Goal: Task Accomplishment & Management: Complete application form

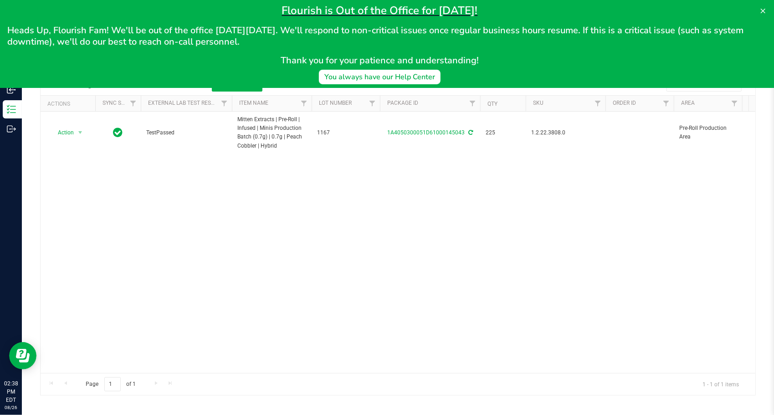
drag, startPoint x: 289, startPoint y: 221, endPoint x: 287, endPoint y: 217, distance: 5.1
click at [287, 218] on div "Action Action Adjust qty Create package Edit attributes Global inventory Locate…" at bounding box center [398, 242] width 715 height 261
click at [765, 9] on icon at bounding box center [763, 11] width 5 height 5
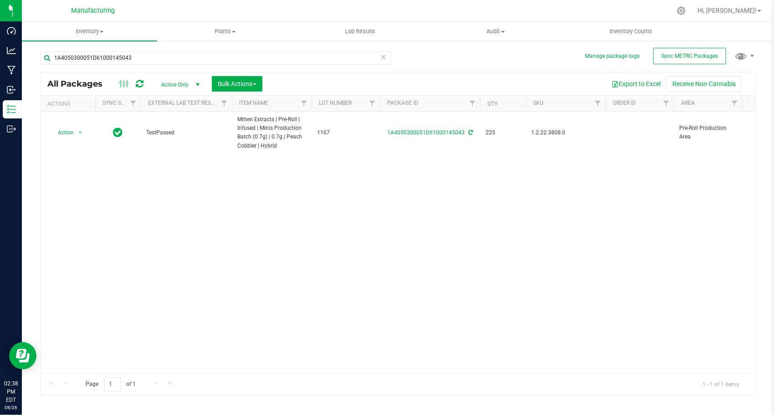
click at [384, 59] on icon at bounding box center [383, 56] width 6 height 11
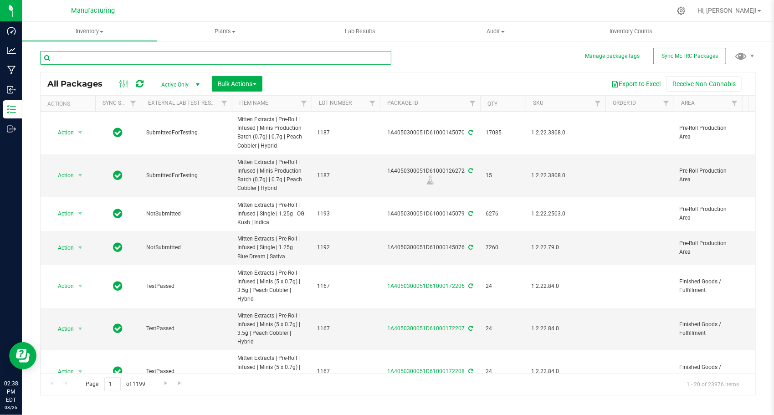
click at [246, 57] on input "text" at bounding box center [215, 58] width 351 height 14
paste input "1A4050300051D61000126125"
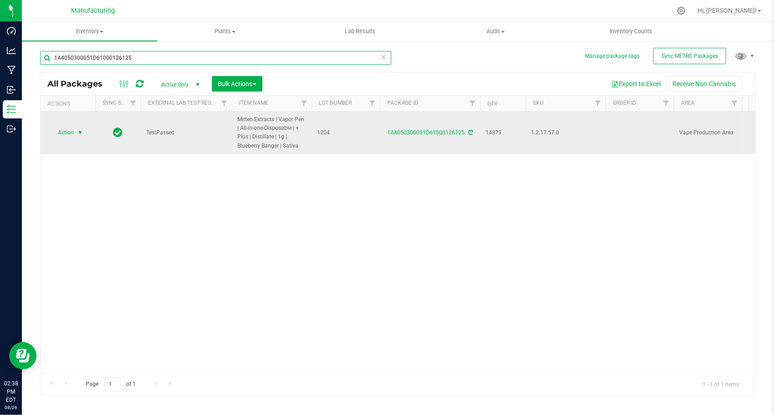
type input "1A4050300051D61000126125"
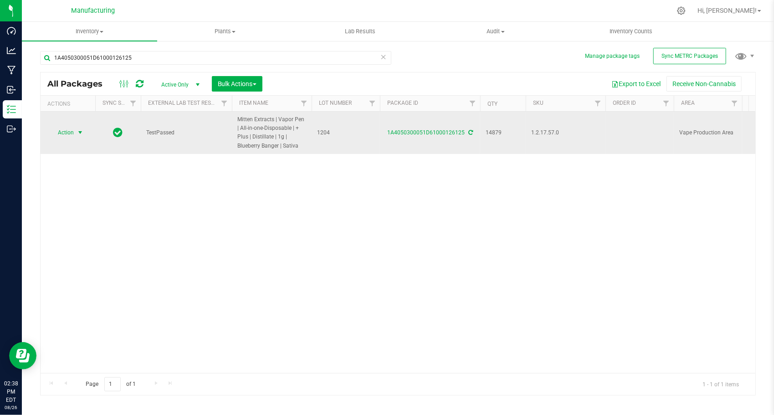
click at [80, 133] on span "select" at bounding box center [80, 132] width 7 height 7
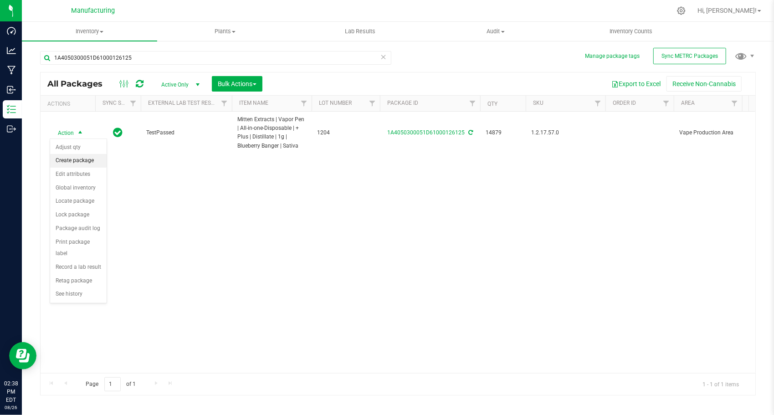
click at [90, 163] on li "Create package" at bounding box center [78, 161] width 56 height 14
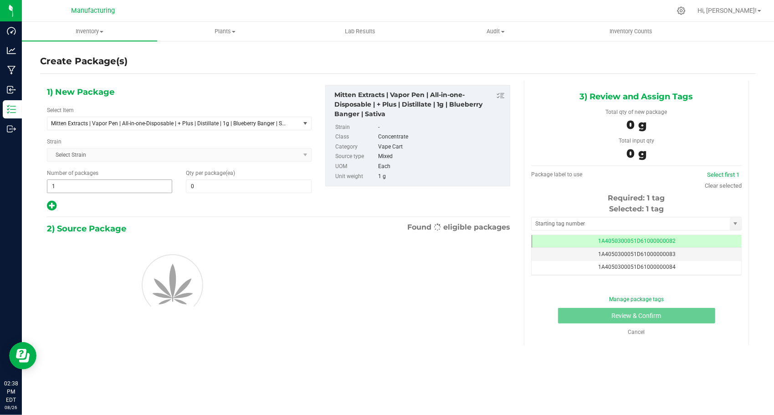
click at [101, 189] on span "1 1" at bounding box center [109, 186] width 125 height 14
click at [101, 189] on input "1" at bounding box center [109, 186] width 124 height 13
type input "297"
click at [202, 185] on span at bounding box center [248, 186] width 125 height 14
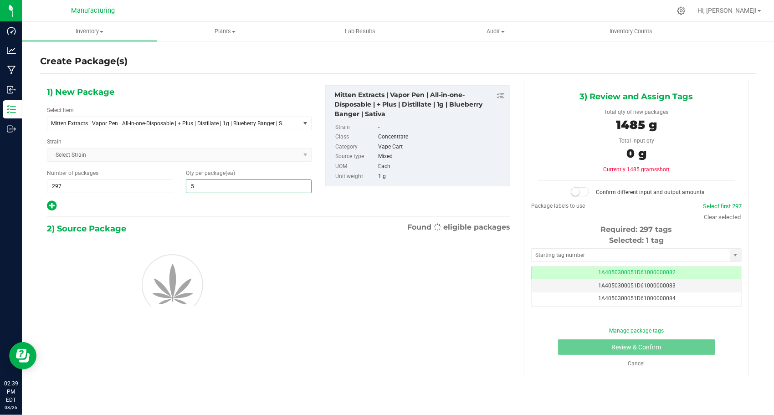
type input "50"
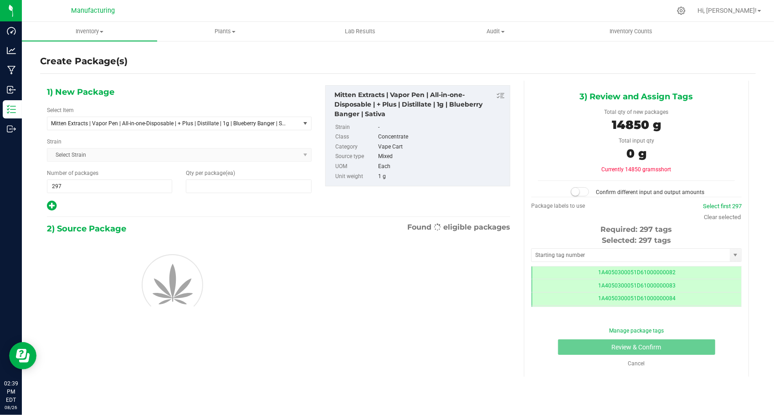
type input "50"
click at [194, 198] on div "1) New Package Select Item Mitten Extracts | Vapor Pen | All-in-one-Disposable …" at bounding box center [179, 148] width 278 height 127
click at [571, 254] on input "text" at bounding box center [631, 255] width 198 height 13
type input "1A4050300051D61000172356"
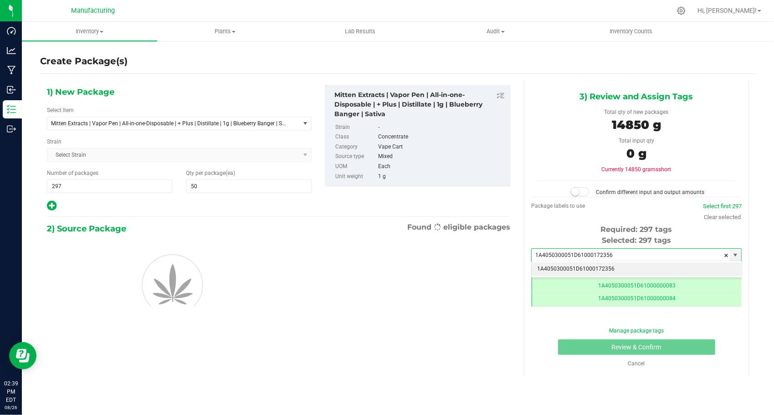
click at [580, 263] on li "1A4050300051D61000172356" at bounding box center [637, 269] width 210 height 14
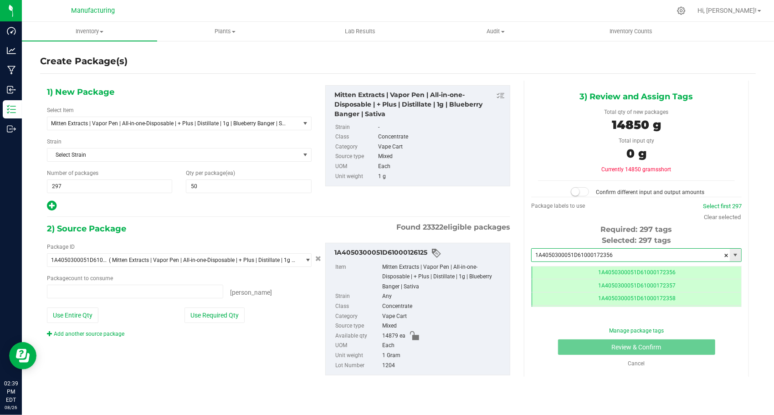
type input "0 ea"
type input "1A4050300051D61000172356"
click at [222, 316] on button "Use Required Qty" at bounding box center [214, 314] width 60 height 15
type input "14850 ea"
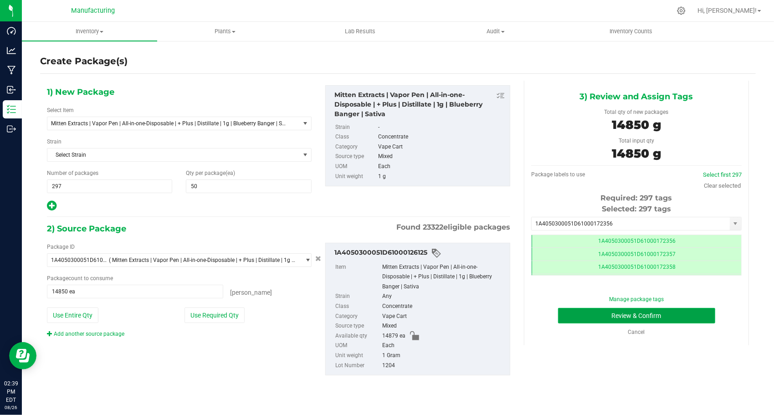
click at [594, 319] on button "Review & Confirm" at bounding box center [636, 315] width 157 height 15
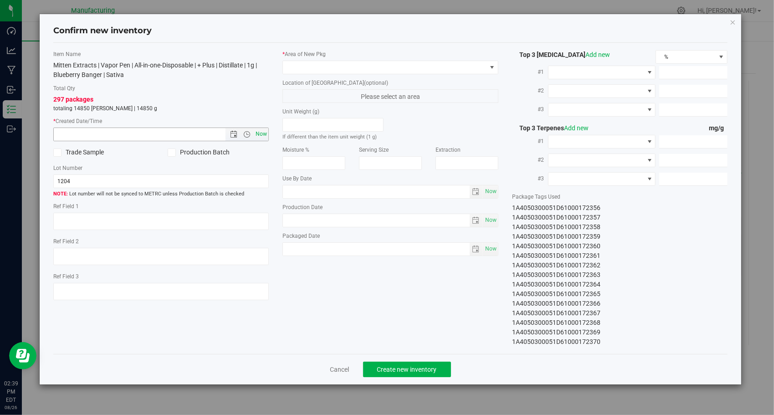
click at [254, 131] on span "Now" at bounding box center [261, 134] width 15 height 13
type input "[DATE] 2:39 PM"
click at [355, 67] on span at bounding box center [385, 67] width 204 height 13
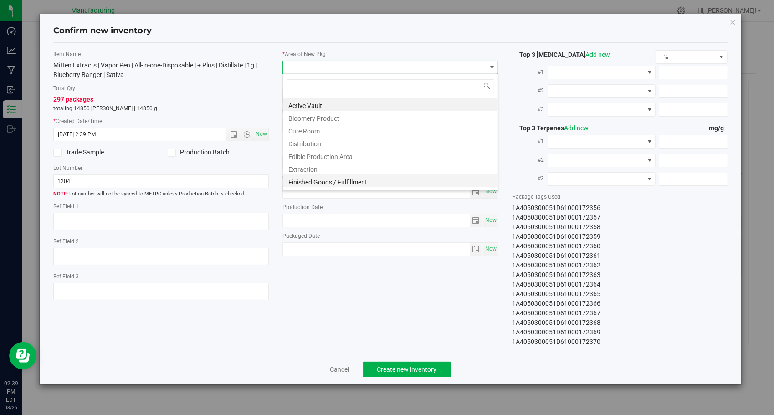
click at [359, 181] on li "Finished Goods / Fulfillment" at bounding box center [390, 180] width 215 height 13
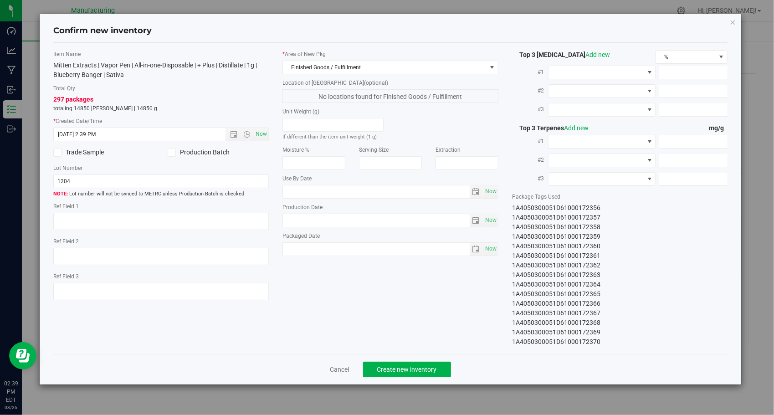
click at [421, 320] on div "Item Name Mitten Extracts | Vapor Pen | All-in-one-Disposable | + Plus | Distil…" at bounding box center [390, 198] width 688 height 297
click at [382, 368] on span "Create new inventory" at bounding box center [407, 369] width 60 height 7
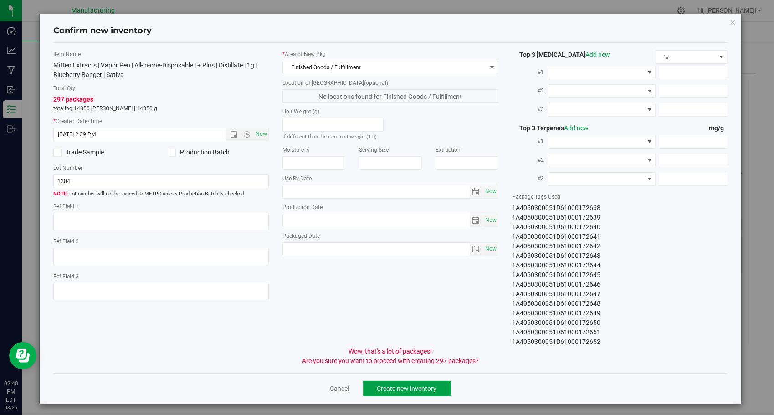
click at [394, 385] on span "Create new inventory" at bounding box center [407, 388] width 60 height 7
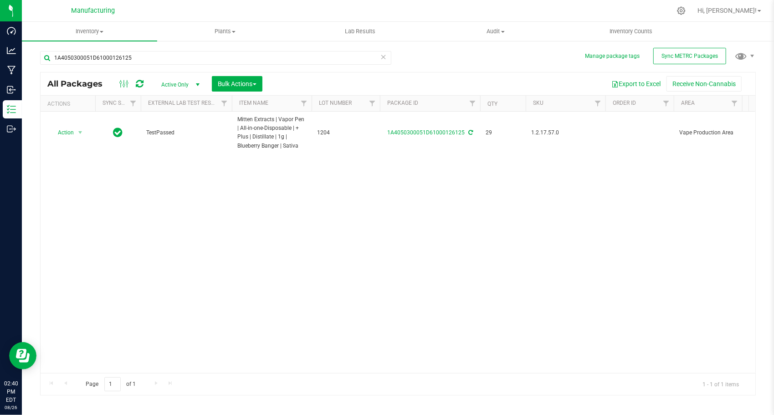
click at [383, 53] on icon at bounding box center [383, 56] width 6 height 11
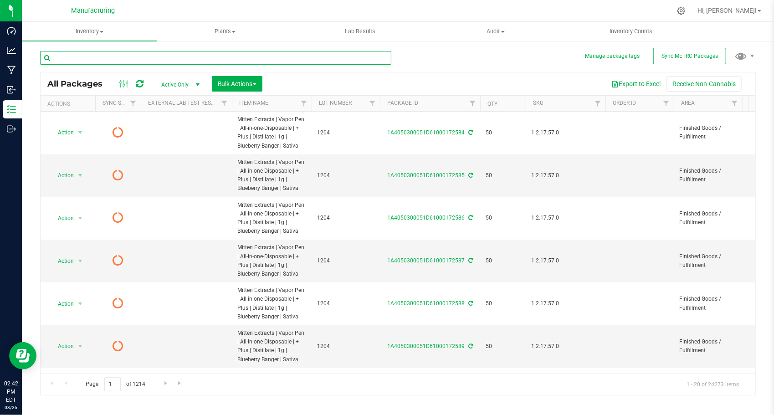
click at [155, 56] on input "text" at bounding box center [215, 58] width 351 height 14
paste input "1A4050300051D61000126126"
type input "1A4050300051D61000126126"
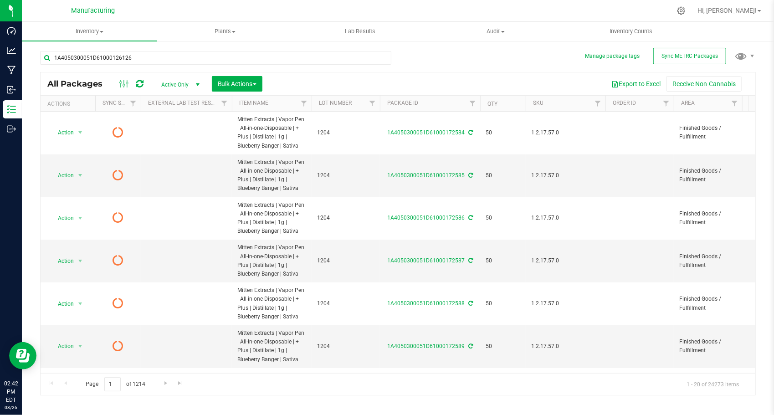
click at [418, 69] on div "1A4050300051D61000126126 All Packages Active Only Active Only Lab Samples Locke…" at bounding box center [398, 218] width 716 height 353
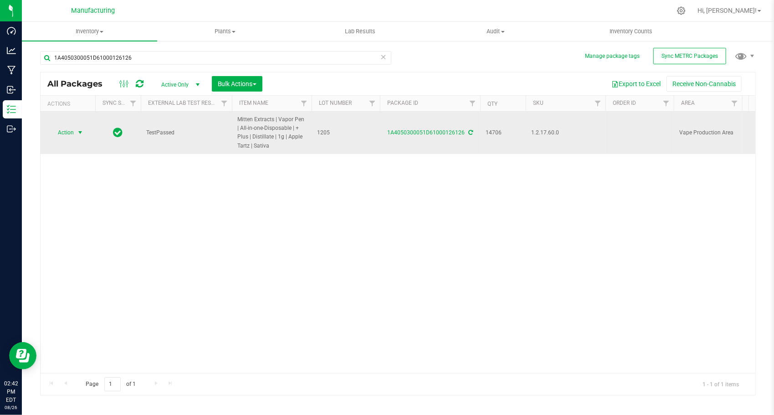
click at [75, 130] on span "select" at bounding box center [80, 132] width 11 height 13
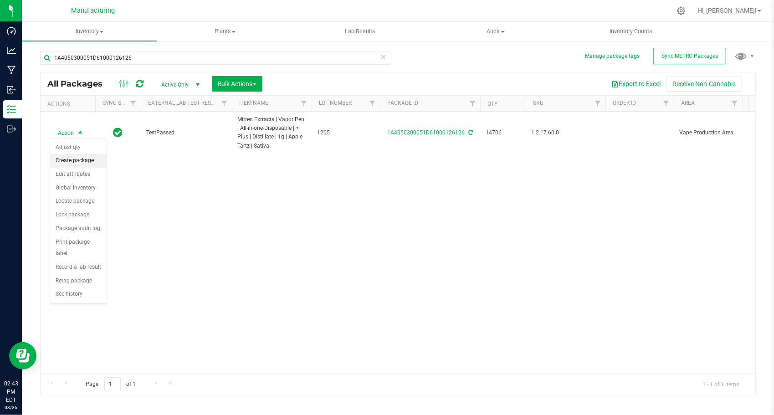
click at [82, 156] on li "Create package" at bounding box center [78, 161] width 56 height 14
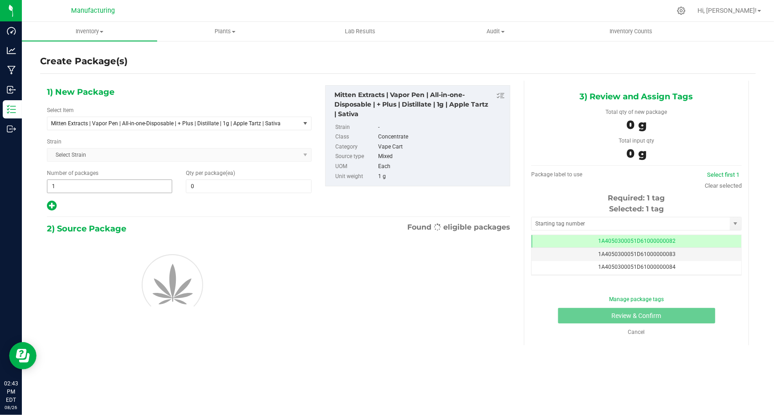
click at [98, 182] on span "1 1" at bounding box center [109, 186] width 125 height 14
click at [98, 182] on input "1" at bounding box center [109, 186] width 124 height 13
type input "293"
click at [228, 196] on div "1) New Package Select Item Mitten Extracts | Vapor Pen | All-in-one-Disposable …" at bounding box center [179, 148] width 278 height 127
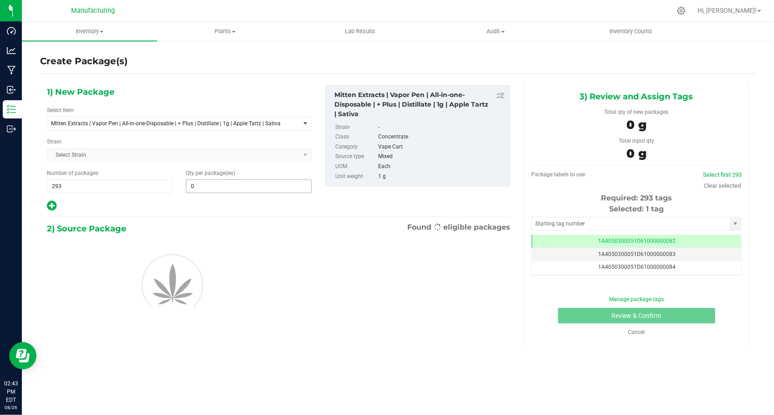
click at [227, 191] on div "1) New Package Select Item Mitten Extracts | Vapor Pen | All-in-one-Disposable …" at bounding box center [179, 148] width 278 height 127
click at [227, 187] on span at bounding box center [248, 186] width 125 height 14
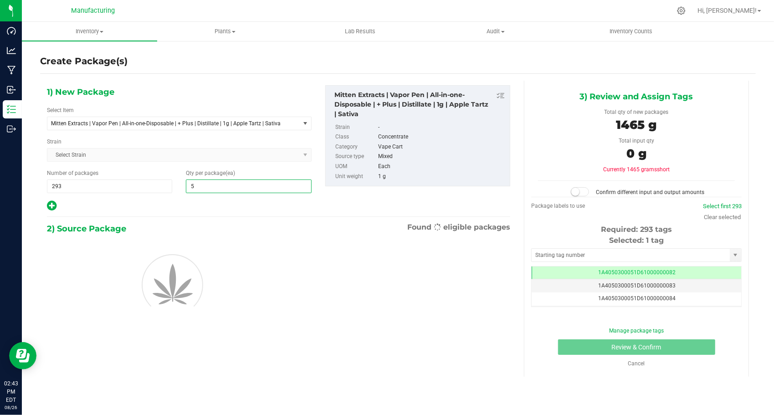
type input "50"
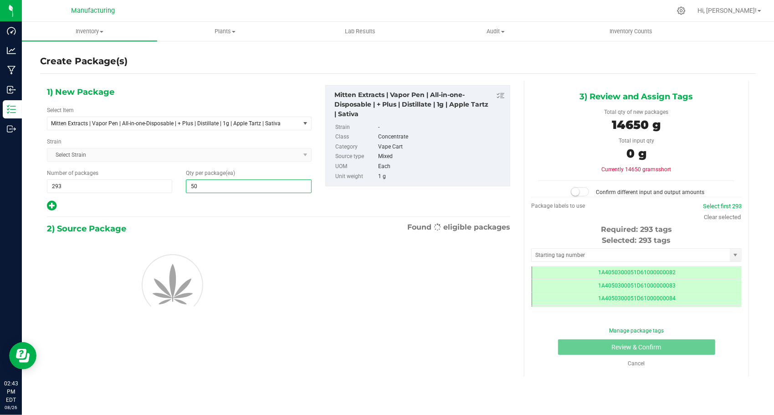
type input "50"
click at [180, 202] on div at bounding box center [179, 206] width 265 height 12
click at [563, 257] on input "text" at bounding box center [631, 255] width 198 height 13
type input "1A4050300051D61000172653"
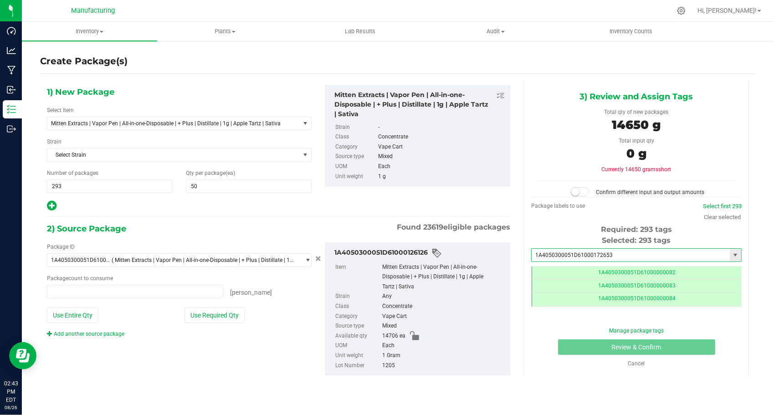
type input "0 ea"
click at [570, 266] on li "1A4050300051D61000172653" at bounding box center [637, 269] width 210 height 14
type input "1A4050300051D61000172653"
click at [225, 308] on button "Use Required Qty" at bounding box center [214, 314] width 60 height 15
type input "14650 ea"
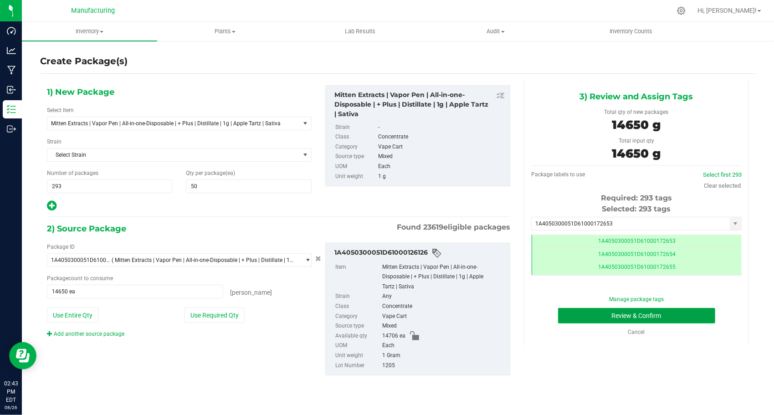
click at [598, 311] on button "Review & Confirm" at bounding box center [636, 315] width 157 height 15
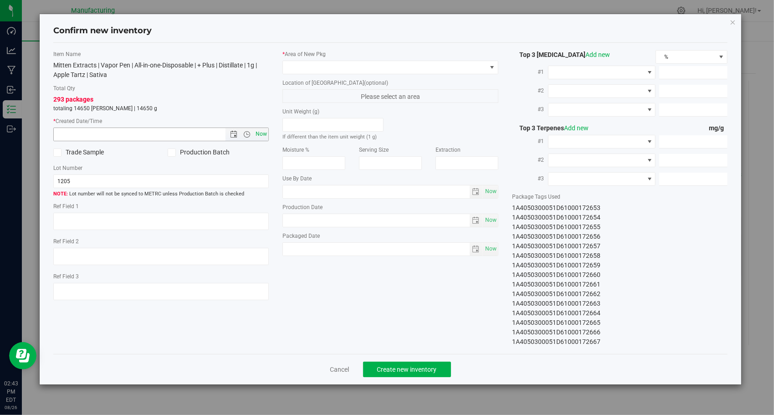
click at [262, 128] on span "Now" at bounding box center [261, 134] width 15 height 13
type input "[DATE] 2:43 PM"
click at [348, 66] on span at bounding box center [385, 67] width 204 height 13
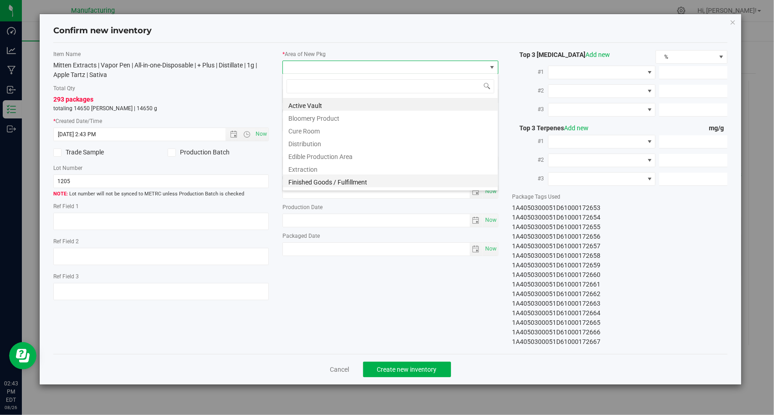
click at [346, 179] on li "Finished Goods / Fulfillment" at bounding box center [390, 180] width 215 height 13
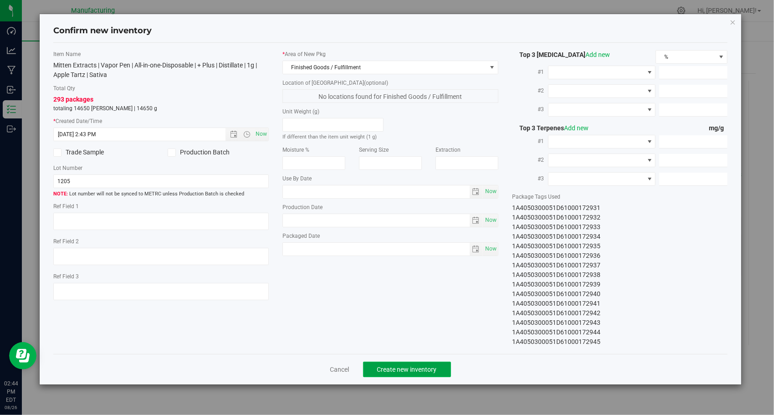
click at [421, 366] on span "Create new inventory" at bounding box center [407, 369] width 60 height 7
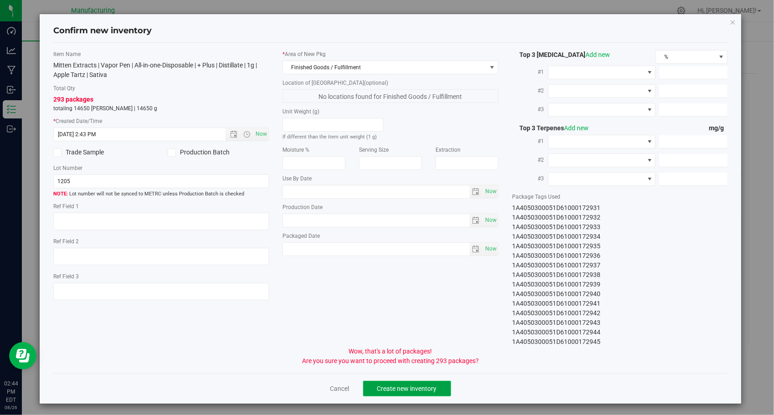
click at [410, 383] on button "Create new inventory" at bounding box center [407, 388] width 88 height 15
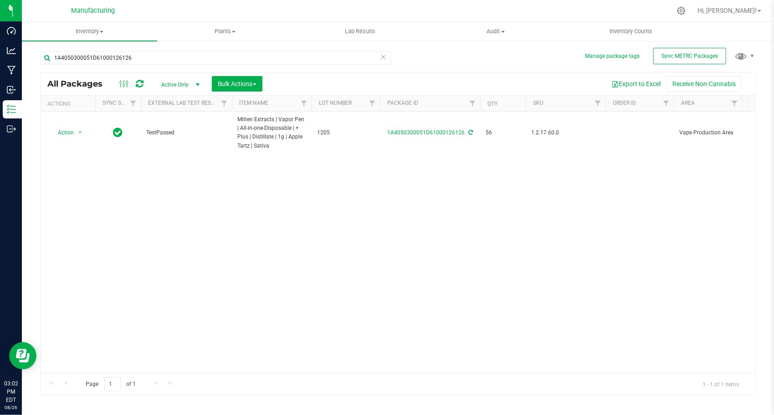
click at [382, 56] on icon at bounding box center [383, 56] width 6 height 11
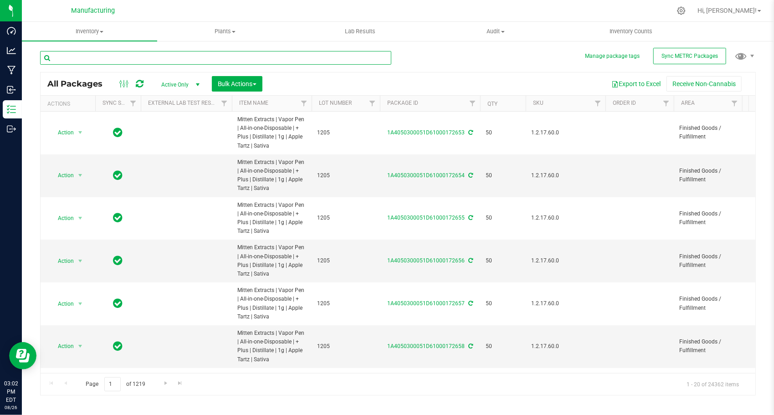
click at [322, 57] on input "text" at bounding box center [215, 58] width 351 height 14
paste input "1A4050300051D61000126127"
type input "1A4050300051D61000126127"
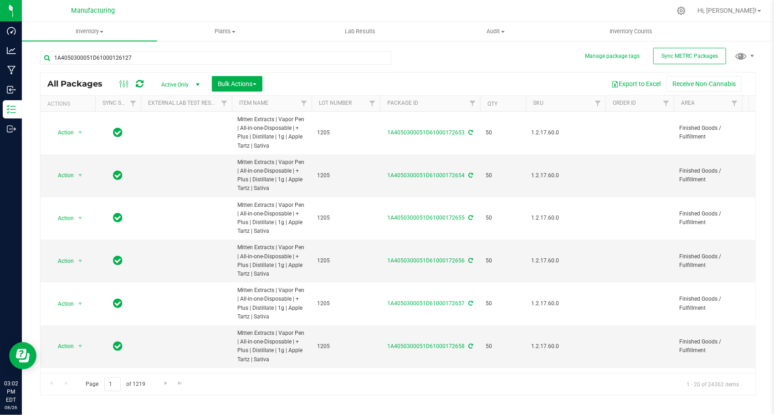
click at [433, 71] on div "1A4050300051D61000126127 All Packages Active Only Active Only Lab Samples Locke…" at bounding box center [398, 218] width 716 height 353
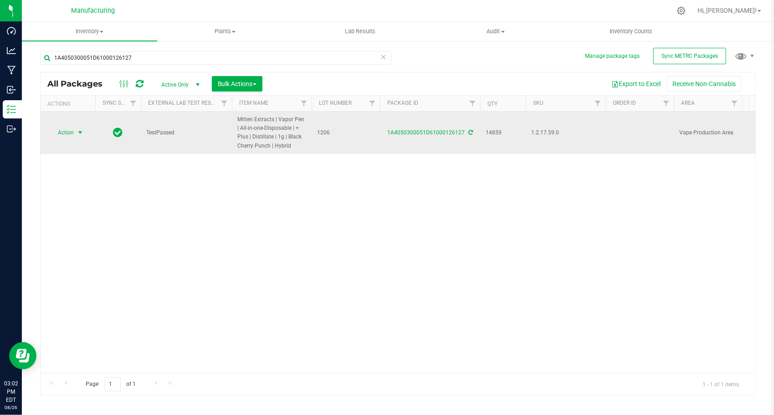
click at [81, 131] on span "select" at bounding box center [80, 132] width 7 height 7
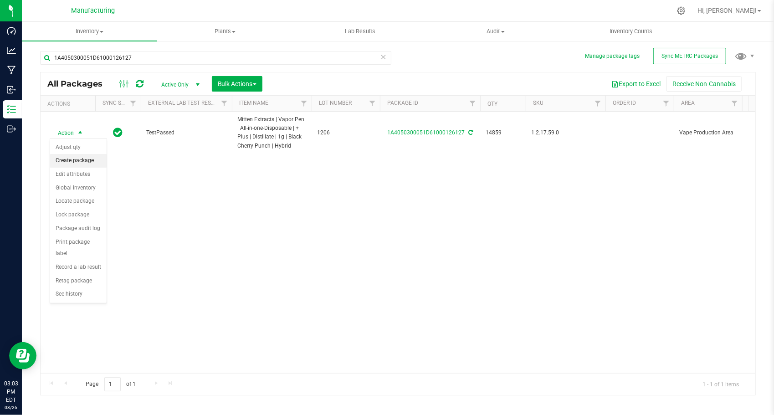
click at [85, 157] on li "Create package" at bounding box center [78, 161] width 56 height 14
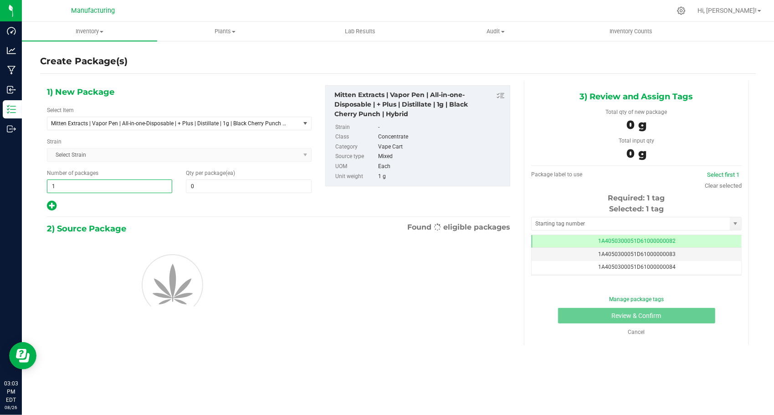
click at [123, 187] on span "1 1" at bounding box center [109, 186] width 125 height 14
click at [123, 187] on input "1" at bounding box center [109, 186] width 124 height 13
type input "296"
click at [217, 189] on span at bounding box center [248, 186] width 125 height 14
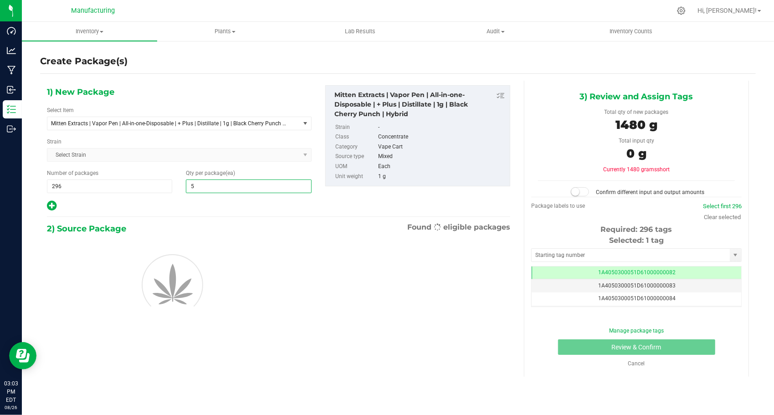
type input "50"
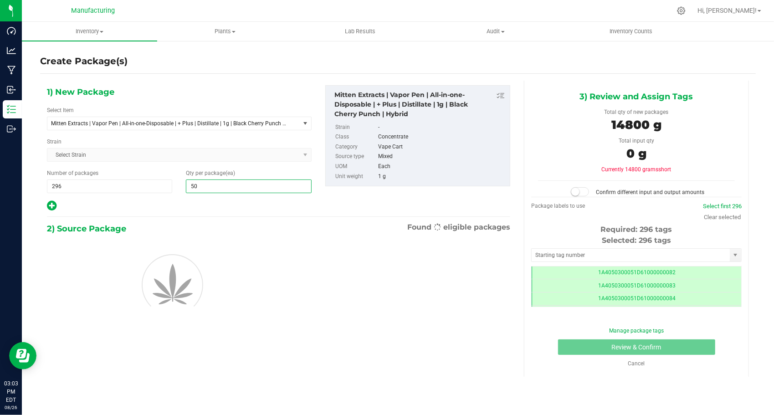
type input "50"
click at [185, 202] on div at bounding box center [179, 206] width 265 height 12
click at [538, 253] on input "text" at bounding box center [631, 255] width 198 height 13
type input "1A4050300051D61000172946"
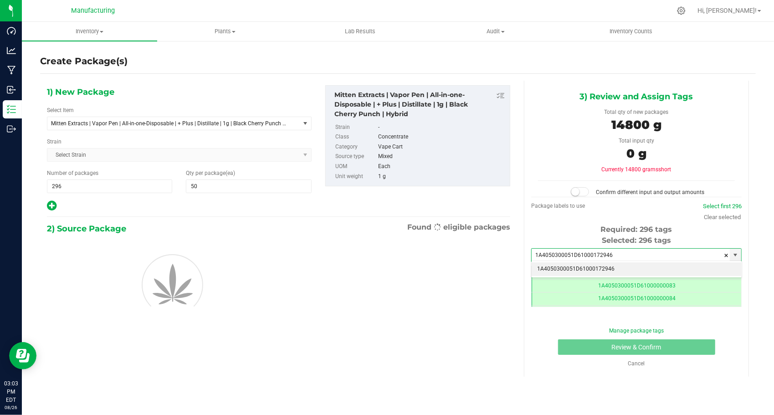
click at [553, 266] on li "1A4050300051D61000172946" at bounding box center [637, 269] width 210 height 14
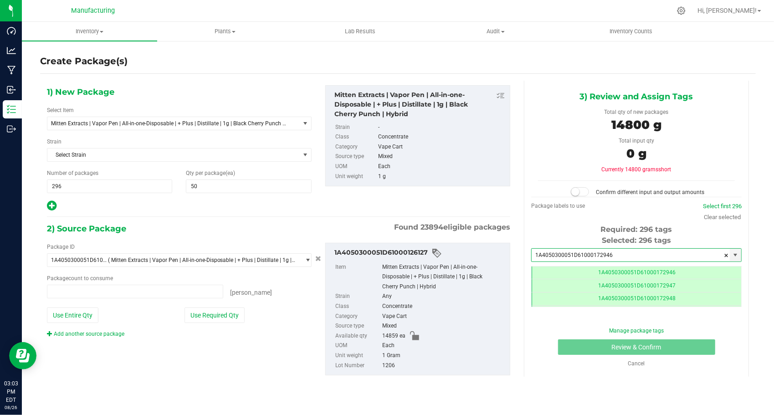
type input "0 ea"
type input "1A4050300051D61000172946"
click at [235, 310] on button "Use Required Qty" at bounding box center [214, 314] width 60 height 15
type input "14800 ea"
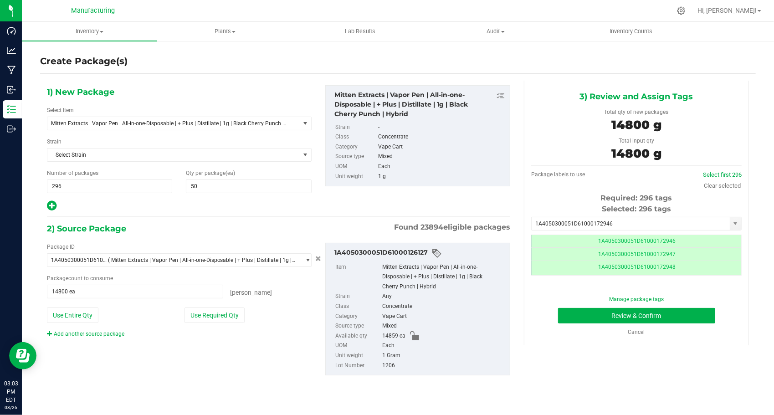
click at [575, 324] on div "Manage package tags Review & Confirm Cancel" at bounding box center [636, 315] width 197 height 41
click at [571, 318] on button "Review & Confirm" at bounding box center [636, 315] width 157 height 15
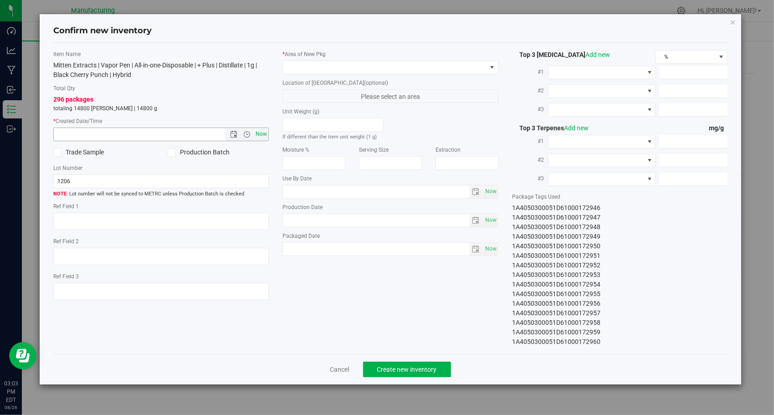
click at [256, 129] on span "Now" at bounding box center [261, 134] width 15 height 13
type input "[DATE] 3:03 PM"
click at [401, 67] on span at bounding box center [385, 67] width 204 height 13
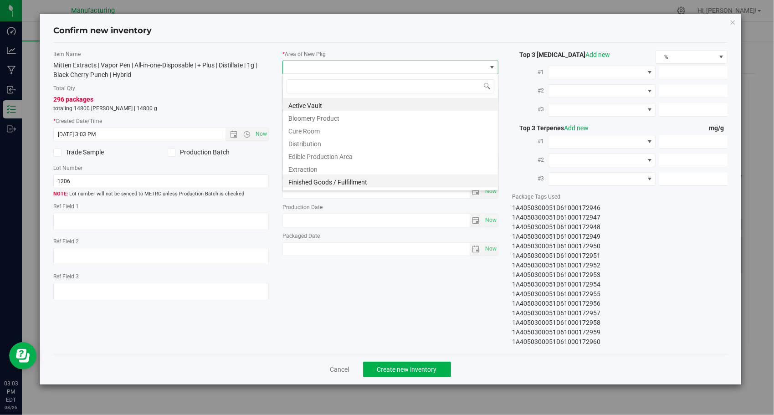
click at [371, 175] on li "Finished Goods / Fulfillment" at bounding box center [390, 180] width 215 height 13
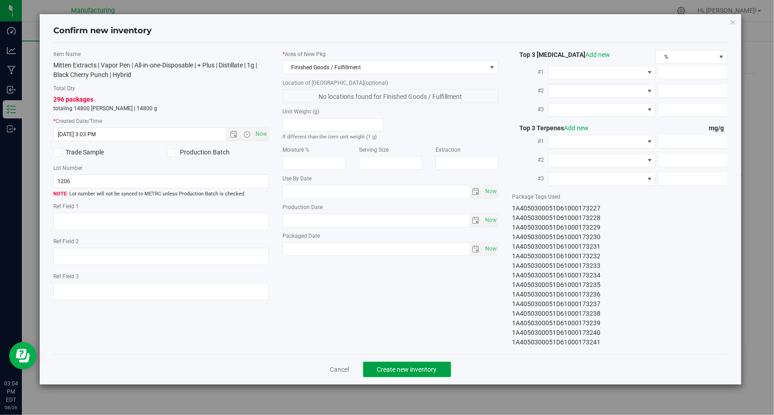
click at [385, 366] on span "Create new inventory" at bounding box center [407, 369] width 60 height 7
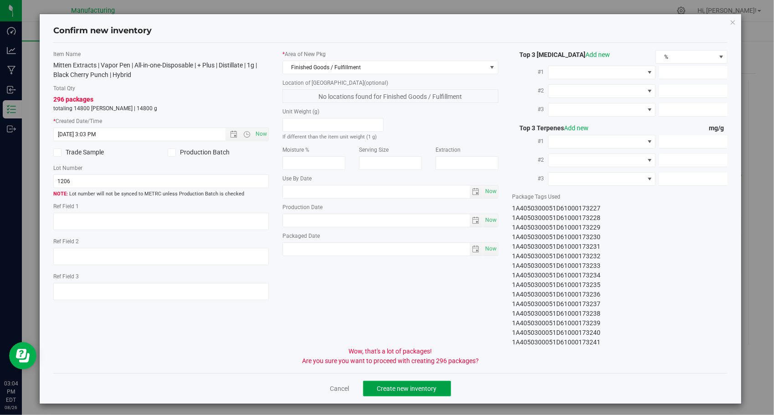
click at [393, 385] on span "Create new inventory" at bounding box center [407, 388] width 60 height 7
